Goal: Register for event/course

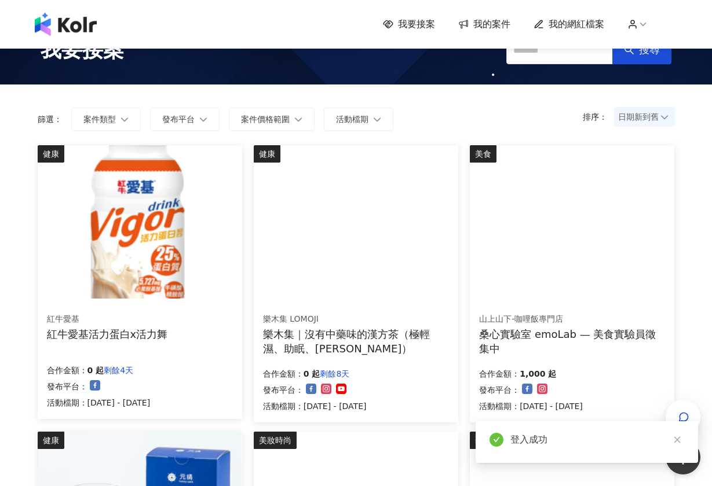
scroll to position [33, 0]
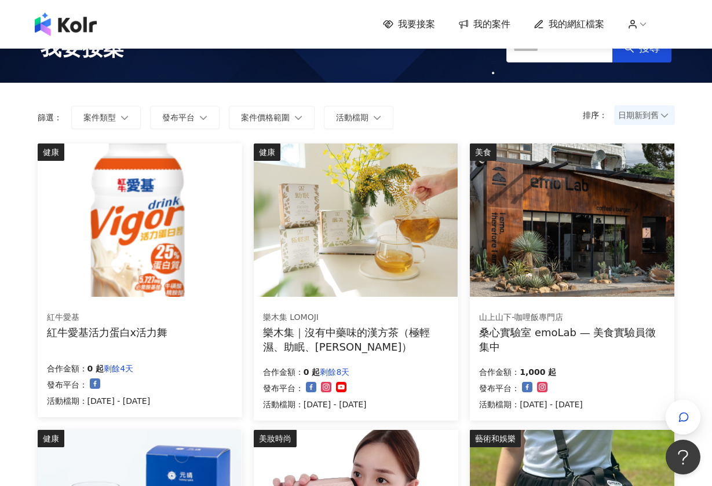
click at [350, 267] on img at bounding box center [356, 220] width 204 height 153
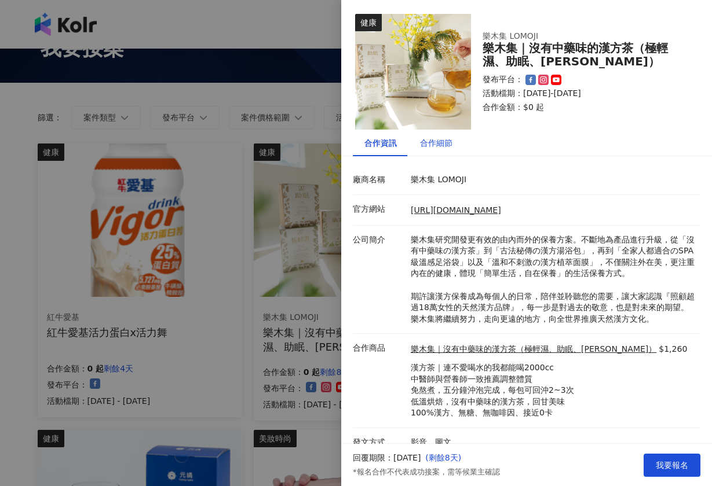
click at [441, 140] on div "合作細節" at bounding box center [436, 143] width 32 height 13
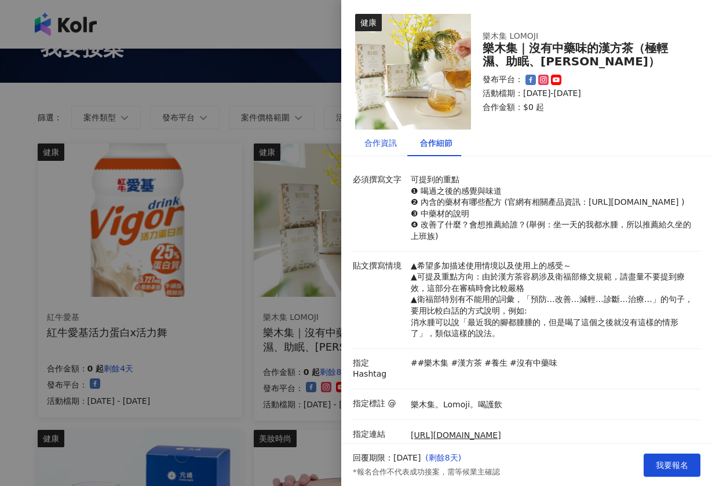
click at [390, 148] on div "合作資訊" at bounding box center [380, 143] width 32 height 13
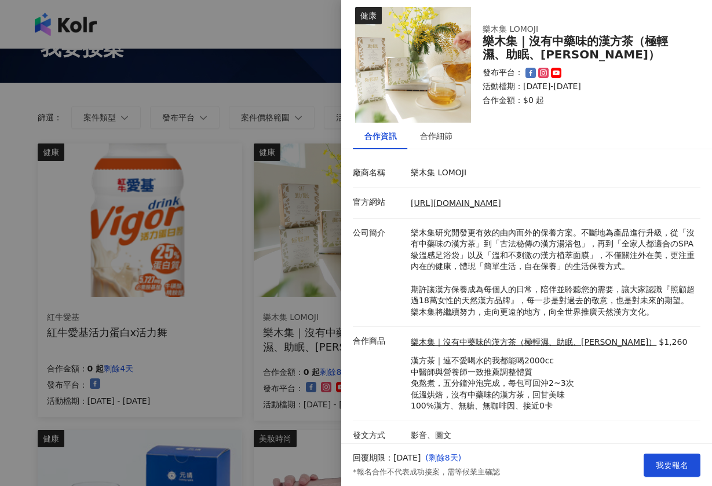
scroll to position [6, 0]
click at [436, 136] on div "合作細節" at bounding box center [436, 136] width 32 height 13
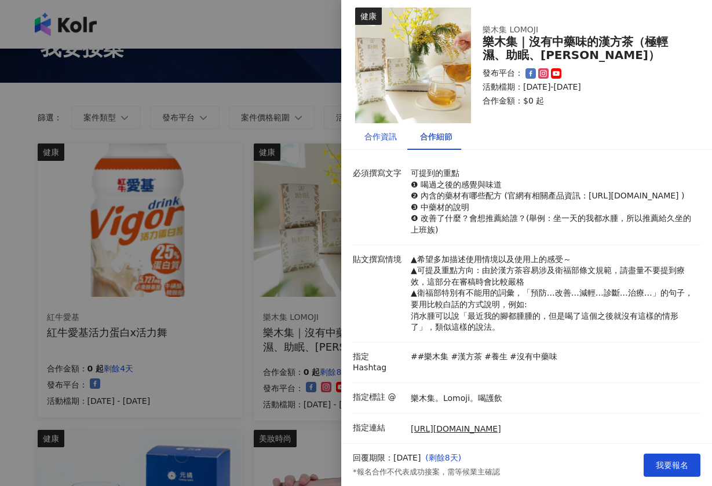
click at [382, 134] on div "合作資訊" at bounding box center [380, 136] width 32 height 13
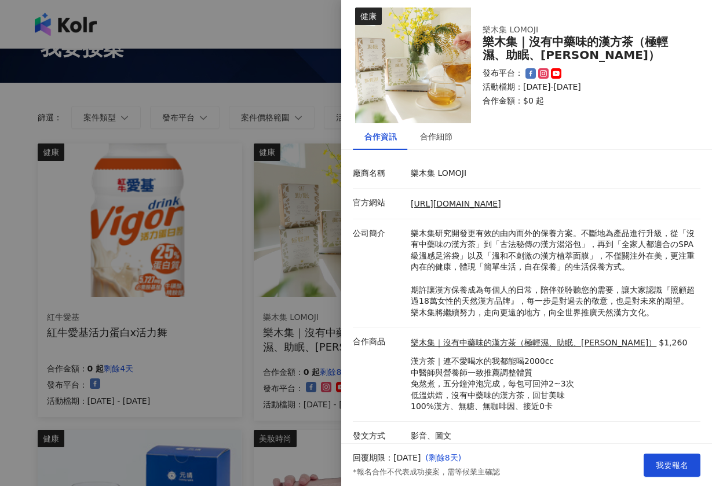
click at [316, 355] on div at bounding box center [356, 243] width 712 height 486
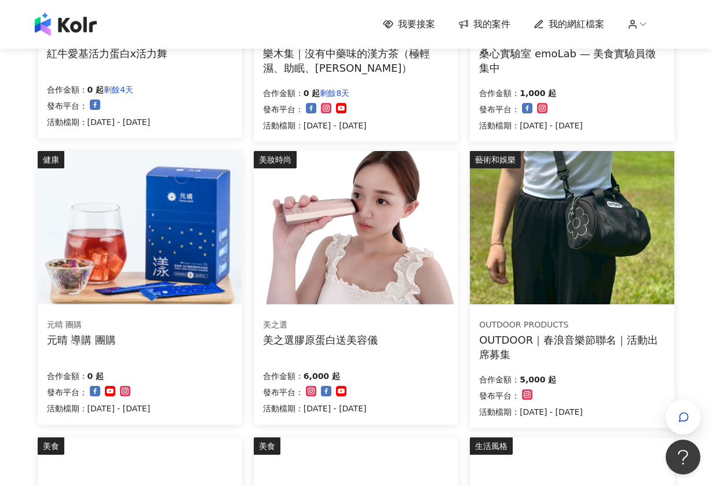
scroll to position [312, 0]
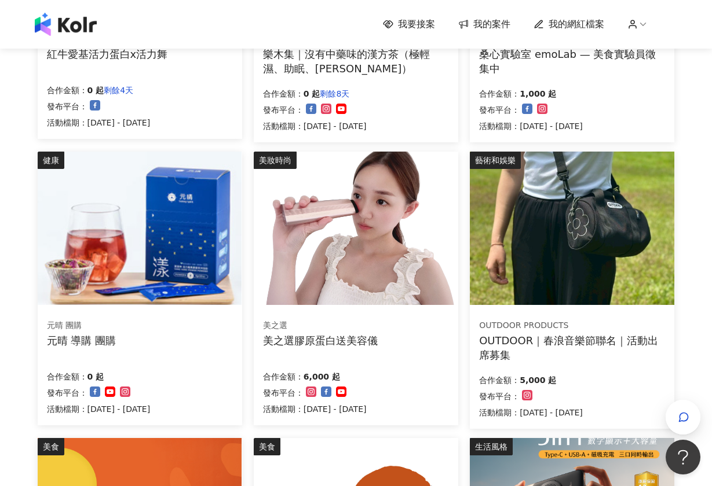
click at [337, 300] on img at bounding box center [356, 228] width 204 height 153
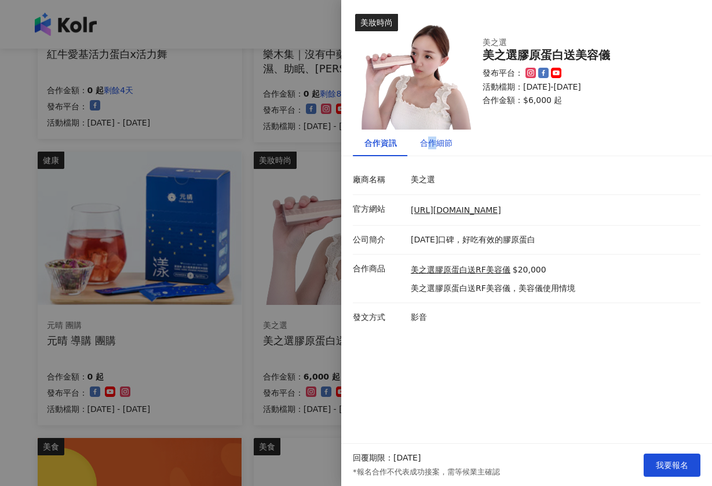
click at [430, 147] on div "合作細節" at bounding box center [436, 143] width 32 height 13
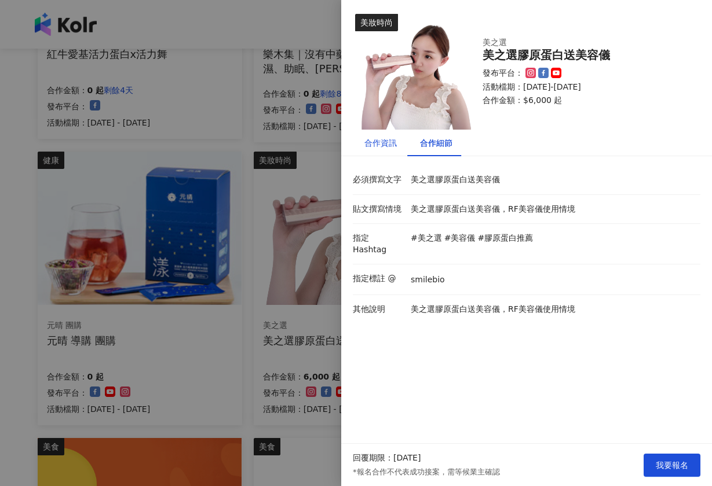
click at [389, 140] on div "合作資訊" at bounding box center [380, 143] width 32 height 13
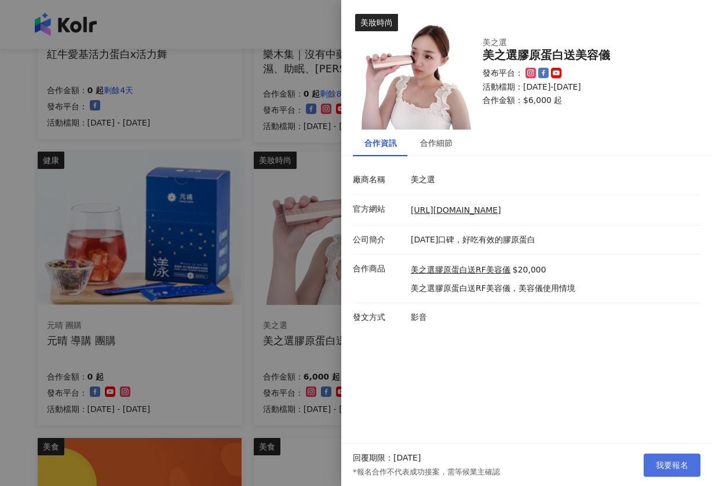
click at [670, 455] on button "我要報名" at bounding box center [671, 465] width 57 height 23
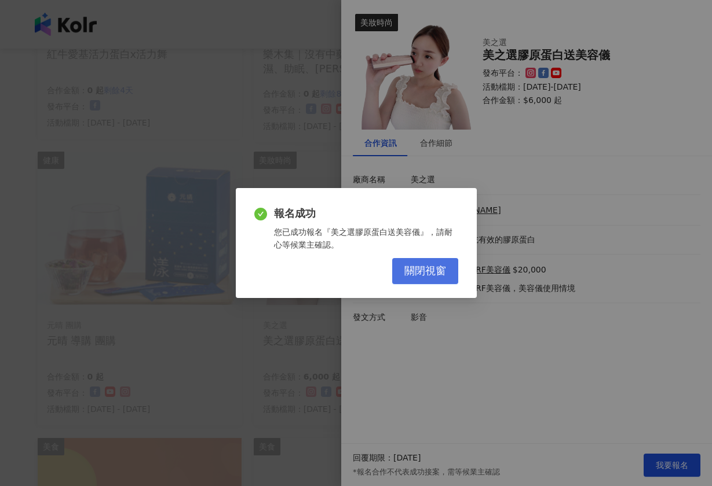
click at [434, 270] on span "關閉視窗" at bounding box center [425, 271] width 42 height 13
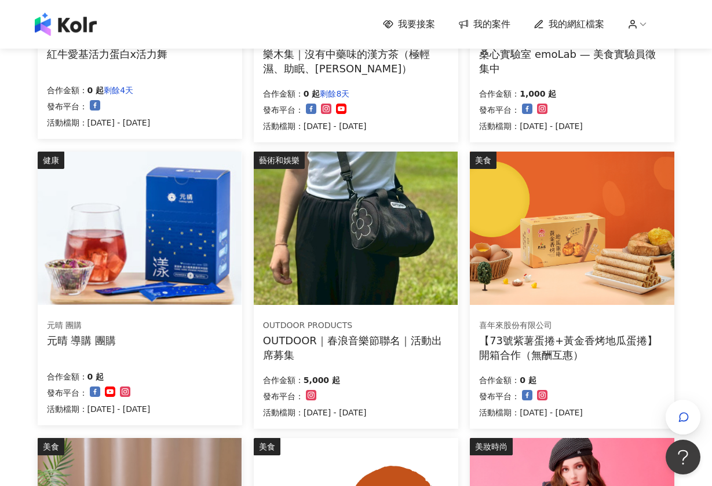
click at [168, 277] on img at bounding box center [140, 228] width 204 height 153
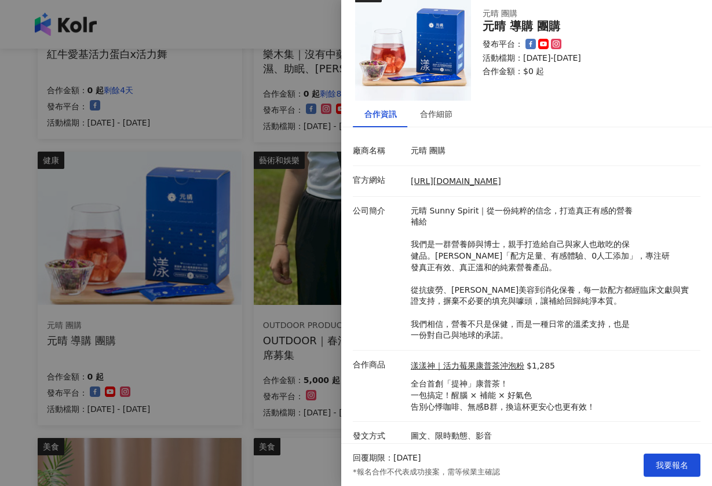
scroll to position [28, 0]
click at [221, 345] on div at bounding box center [356, 243] width 712 height 486
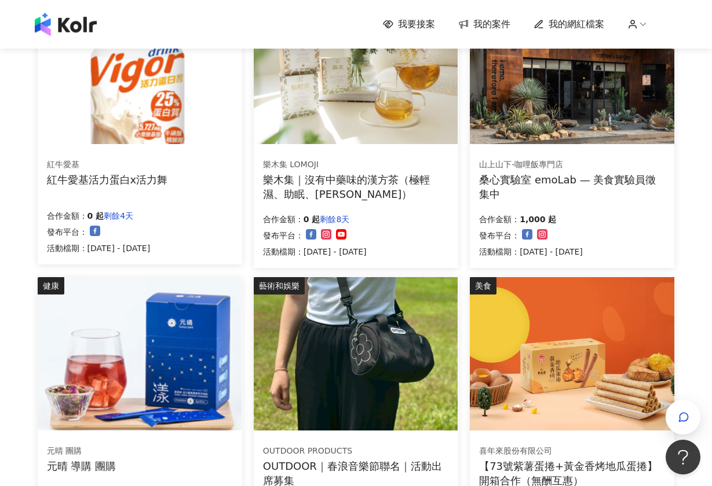
scroll to position [25, 0]
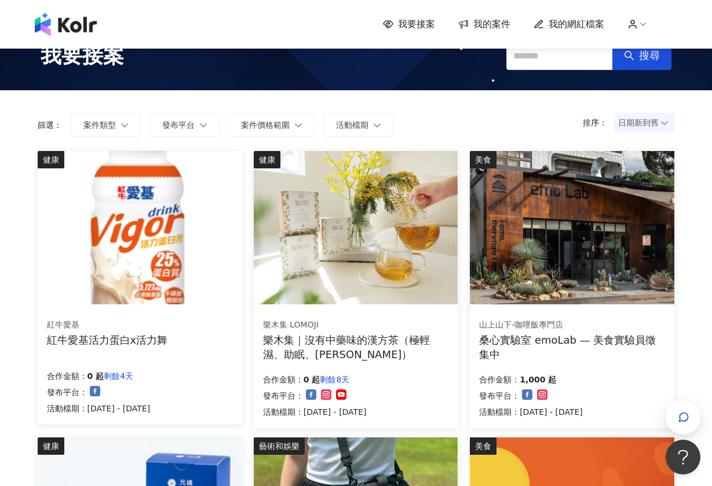
click at [378, 254] on img at bounding box center [356, 227] width 204 height 153
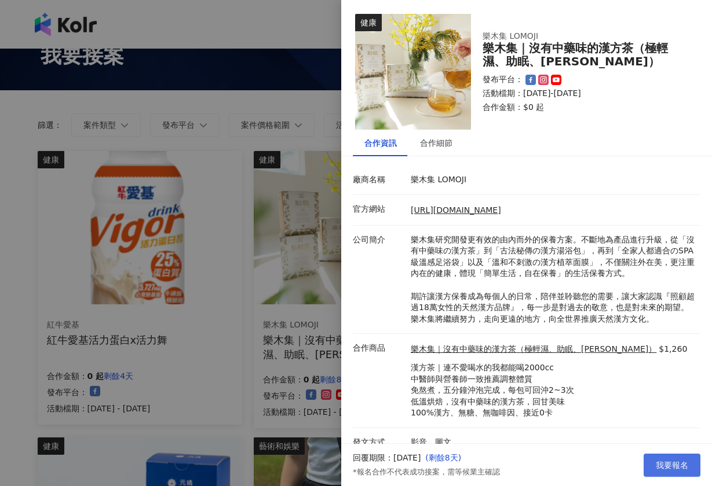
click at [671, 468] on span "我要報名" at bounding box center [671, 465] width 32 height 9
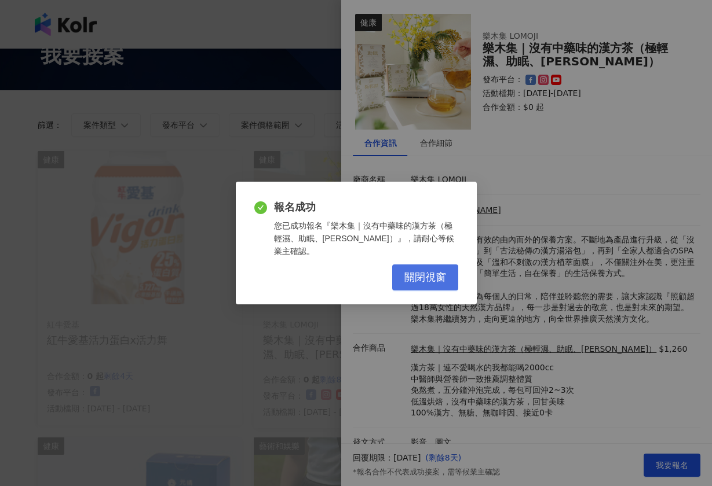
click at [409, 278] on button "關閉視窗" at bounding box center [425, 278] width 66 height 26
